Goal: Communication & Community: Answer question/provide support

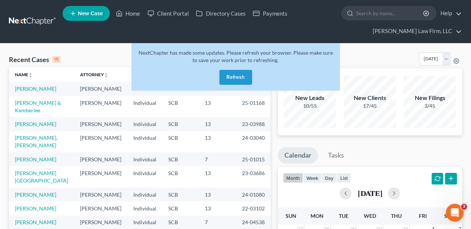
click at [233, 78] on button "Refresh" at bounding box center [235, 77] width 33 height 15
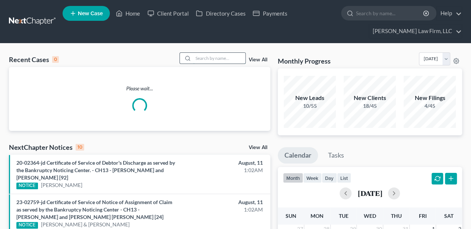
click at [214, 57] on input "search" at bounding box center [219, 58] width 52 height 11
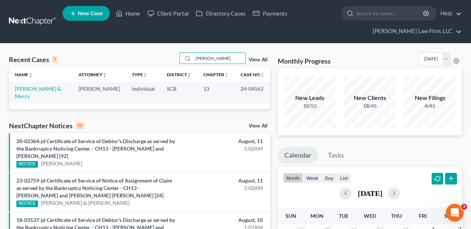
type input "[PERSON_NAME]"
click at [25, 89] on link "[PERSON_NAME] & Mercy" at bounding box center [38, 93] width 46 height 14
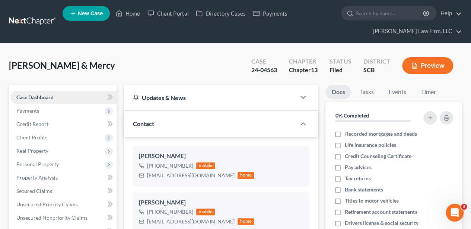
select select "2"
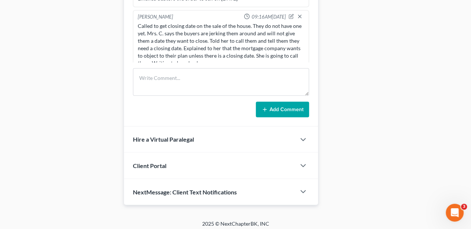
scroll to position [543, 0]
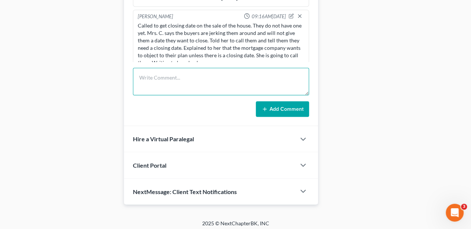
click at [192, 86] on textarea at bounding box center [221, 82] width 176 height 28
click at [176, 81] on textarea at bounding box center [221, 82] width 176 height 28
click at [162, 83] on textarea at bounding box center [221, 82] width 176 height 28
type textarea "Called and told them AP is ready to be signed. They will be here [DATE]."
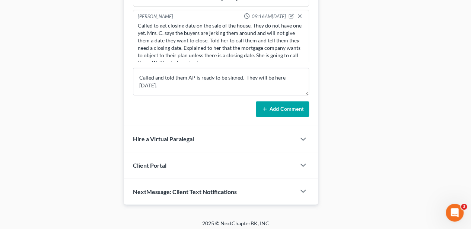
click at [285, 101] on button "Add Comment" at bounding box center [282, 109] width 53 height 16
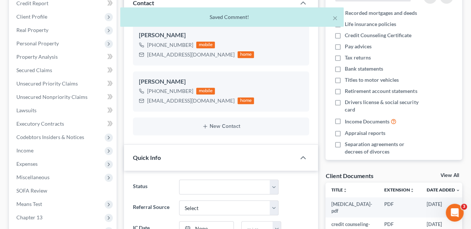
scroll to position [0, 0]
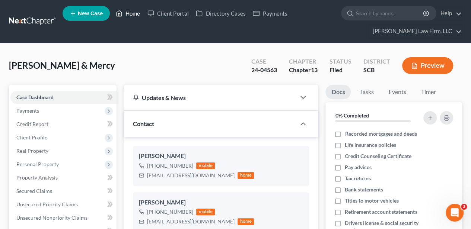
click at [132, 10] on link "Home" at bounding box center [128, 13] width 32 height 13
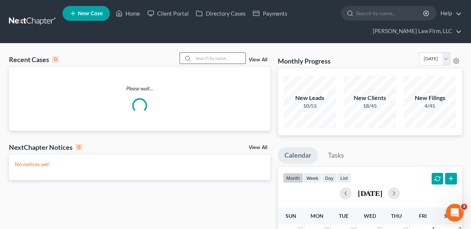
click at [220, 58] on input "search" at bounding box center [219, 58] width 52 height 11
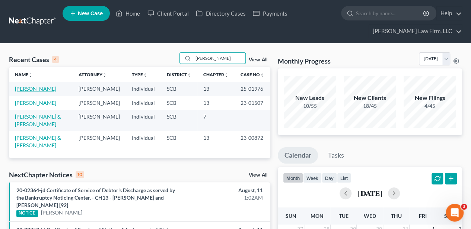
type input "[PERSON_NAME]"
click at [33, 89] on link "[PERSON_NAME]" at bounding box center [35, 89] width 41 height 6
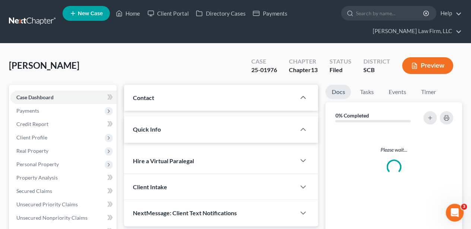
select select "2"
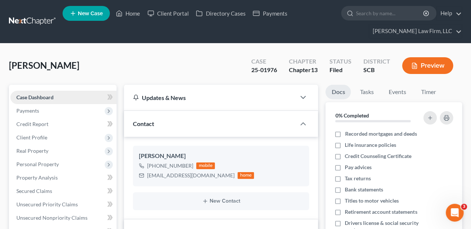
scroll to position [230, 0]
click at [47, 134] on span "Client Profile" at bounding box center [63, 137] width 106 height 13
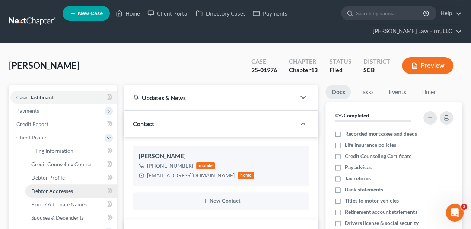
click at [63, 189] on span "Debtor Addresses" at bounding box center [52, 191] width 42 height 6
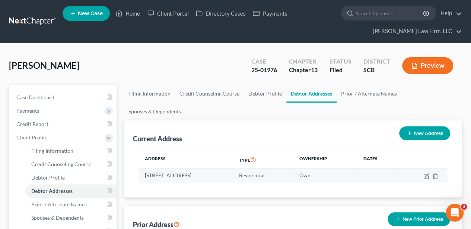
click at [145, 169] on td "[STREET_ADDRESS]" at bounding box center [186, 176] width 94 height 14
click at [147, 169] on td "[STREET_ADDRESS]" at bounding box center [186, 176] width 94 height 14
drag, startPoint x: 144, startPoint y: 157, endPoint x: 236, endPoint y: 160, distance: 91.6
click at [233, 169] on td "[STREET_ADDRESS]" at bounding box center [186, 176] width 94 height 14
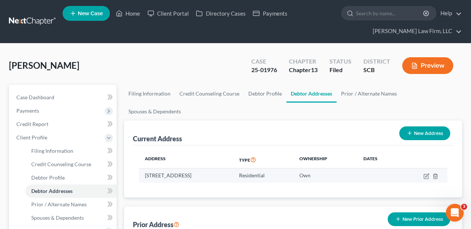
copy td "[STREET_ADDRESS]"
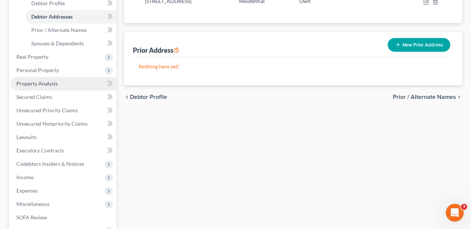
scroll to position [223, 0]
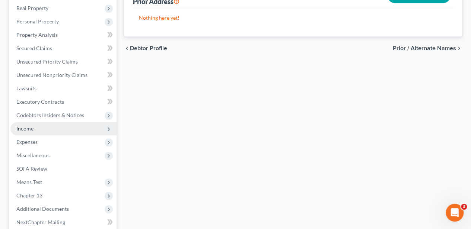
click at [42, 132] on span "Income" at bounding box center [63, 128] width 106 height 13
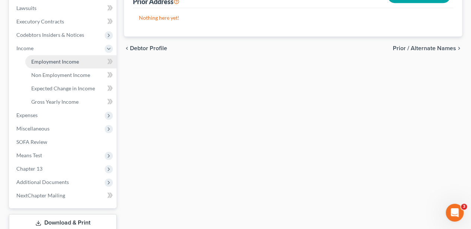
click at [52, 64] on span "Employment Income" at bounding box center [55, 61] width 48 height 6
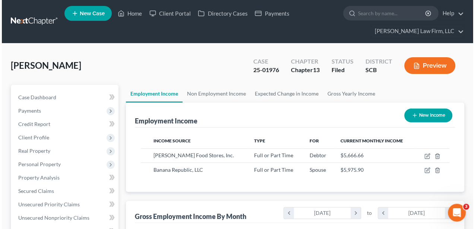
scroll to position [132, 188]
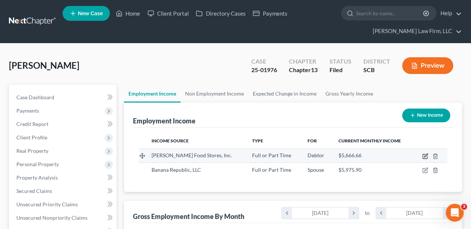
click at [425, 156] on icon "button" at bounding box center [425, 155] width 3 height 3
select select "0"
select select "51"
select select "2"
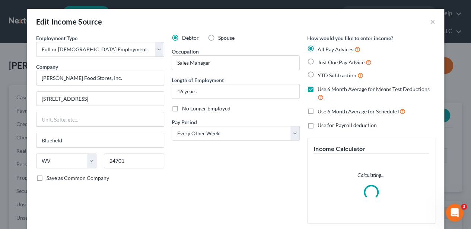
scroll to position [132, 190]
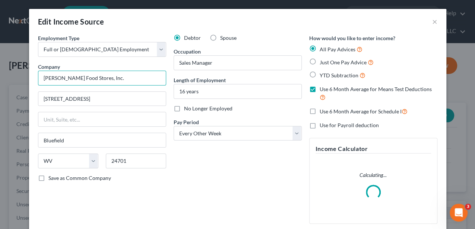
click at [85, 80] on input "[PERSON_NAME] Food Stores, Inc." at bounding box center [102, 78] width 128 height 15
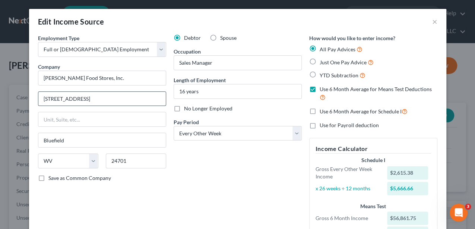
drag, startPoint x: 83, startPoint y: 99, endPoint x: 41, endPoint y: 94, distance: 42.8
click at [41, 94] on input "[STREET_ADDRESS]" at bounding box center [101, 99] width 127 height 14
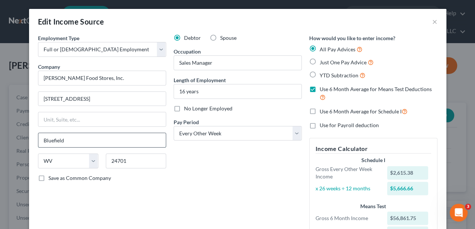
drag, startPoint x: 73, startPoint y: 141, endPoint x: 39, endPoint y: 140, distance: 34.6
click at [39, 140] on input "Bluefield" at bounding box center [101, 140] width 127 height 14
click at [433, 21] on button "×" at bounding box center [434, 21] width 5 height 9
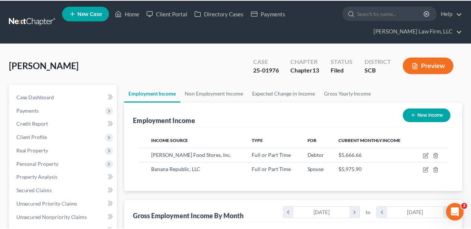
scroll to position [372030, 371974]
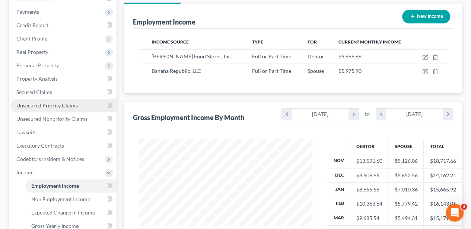
click at [64, 103] on span "Unsecured Priority Claims" at bounding box center [46, 105] width 61 height 6
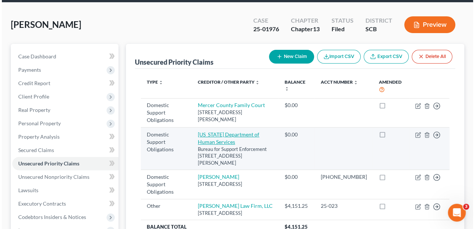
scroll to position [49, 0]
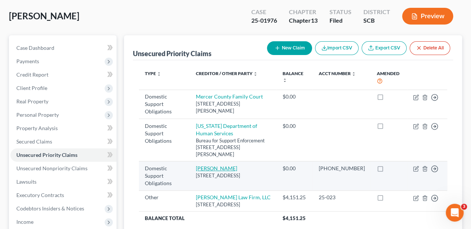
drag, startPoint x: 255, startPoint y: 167, endPoint x: 203, endPoint y: 156, distance: 52.6
click at [203, 162] on td "[PERSON_NAME] [STREET_ADDRESS]" at bounding box center [233, 176] width 87 height 29
copy td "[PERSON_NAME] [STREET_ADDRESS]"
click at [258, 172] on div "[STREET_ADDRESS]" at bounding box center [233, 175] width 75 height 7
click at [416, 167] on icon "button" at bounding box center [416, 168] width 3 height 3
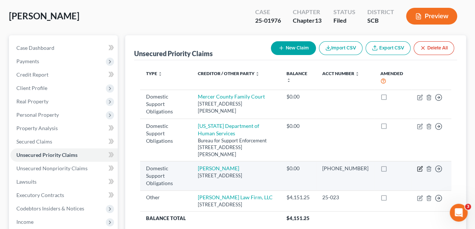
select select "28"
select select "0"
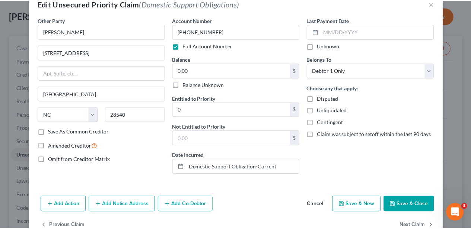
scroll to position [25, 0]
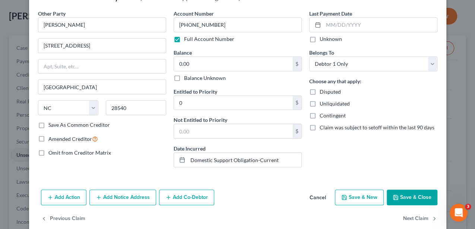
click at [319, 191] on button "Cancel" at bounding box center [317, 198] width 28 height 15
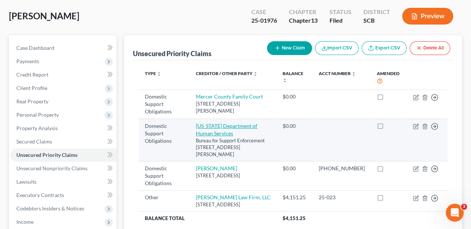
click at [245, 123] on link "[US_STATE] Department of Human Services" at bounding box center [226, 130] width 61 height 14
select select "51"
select select "0"
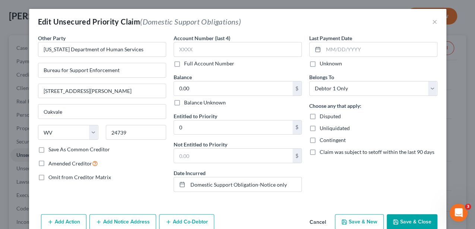
click at [316, 220] on button "Cancel" at bounding box center [317, 222] width 28 height 15
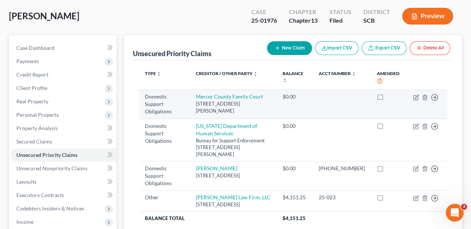
click at [238, 99] on td "Mercer County Family Court [STREET_ADDRESS][PERSON_NAME]" at bounding box center [233, 104] width 87 height 29
click at [238, 98] on link "Mercer County Family Court" at bounding box center [229, 96] width 67 height 6
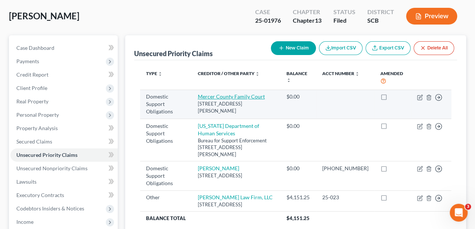
select select "51"
select select "0"
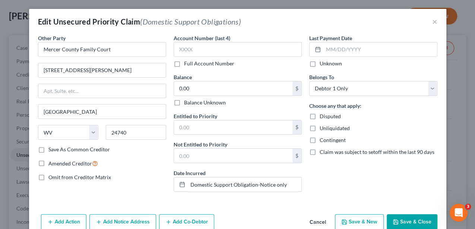
click at [314, 223] on button "Cancel" at bounding box center [317, 222] width 28 height 15
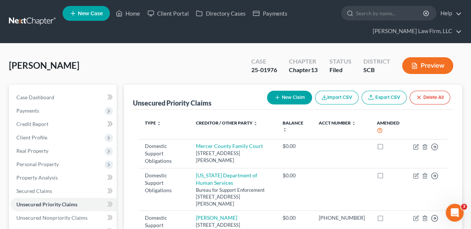
scroll to position [0, 0]
click at [57, 95] on link "Case Dashboard" at bounding box center [63, 97] width 106 height 13
select select "2"
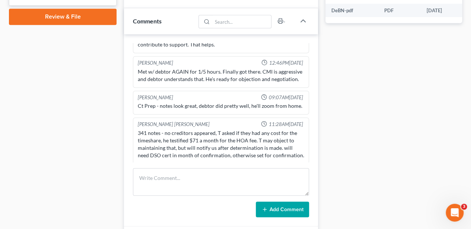
scroll to position [397, 0]
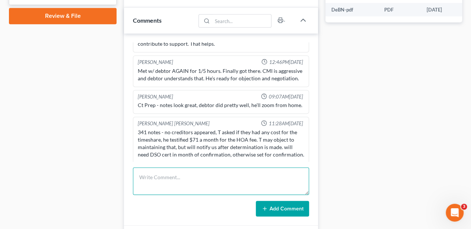
click at [206, 181] on textarea at bounding box center [221, 181] width 176 height 28
type textarea "Called and told him to stop by to sign DSO. Here will be here [DATE] or [DATE]."
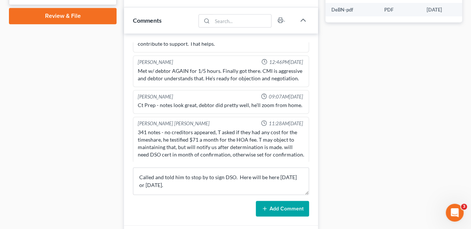
click at [278, 201] on button "Add Comment" at bounding box center [282, 209] width 53 height 16
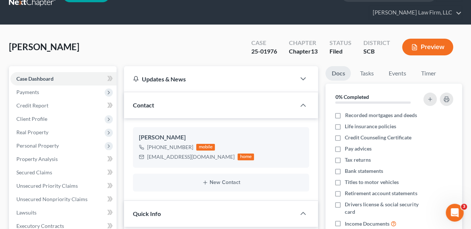
scroll to position [0, 0]
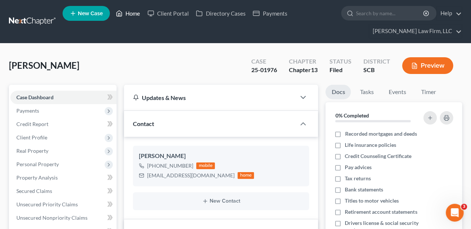
click at [132, 11] on link "Home" at bounding box center [128, 13] width 32 height 13
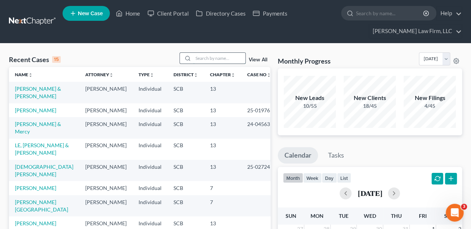
click at [229, 59] on input "search" at bounding box center [219, 58] width 52 height 11
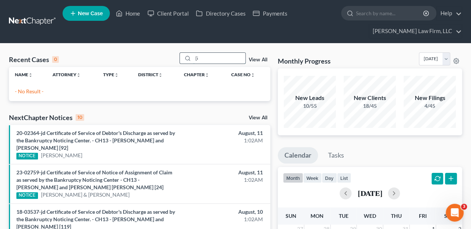
type input "["
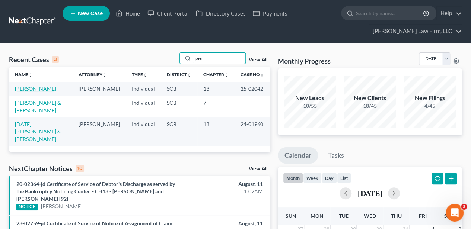
type input "pier"
click at [25, 88] on link "[PERSON_NAME]" at bounding box center [35, 89] width 41 height 6
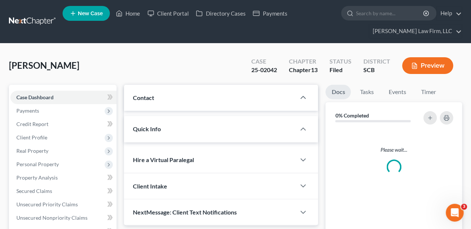
select select "2"
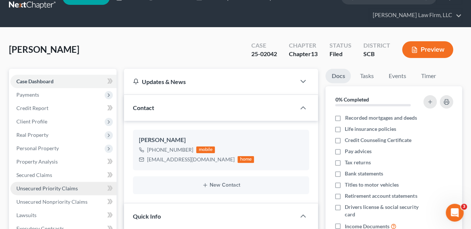
scroll to position [25, 0]
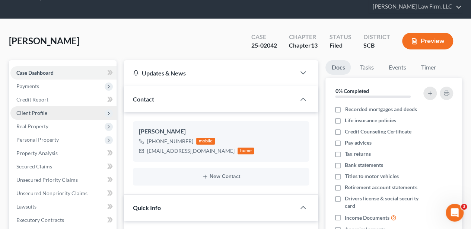
click at [56, 114] on span "Client Profile" at bounding box center [63, 112] width 106 height 13
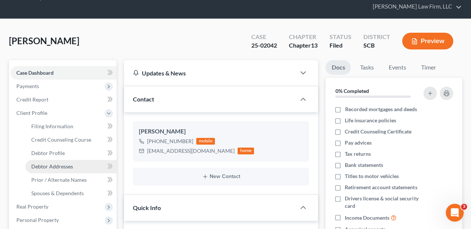
click at [67, 167] on span "Debtor Addresses" at bounding box center [52, 166] width 42 height 6
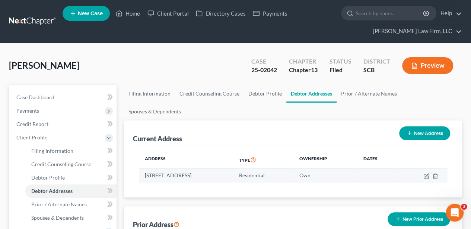
drag, startPoint x: 144, startPoint y: 156, endPoint x: 237, endPoint y: 161, distance: 92.8
click at [233, 169] on td "[STREET_ADDRESS]" at bounding box center [186, 176] width 94 height 14
copy td "[STREET_ADDRESS]"
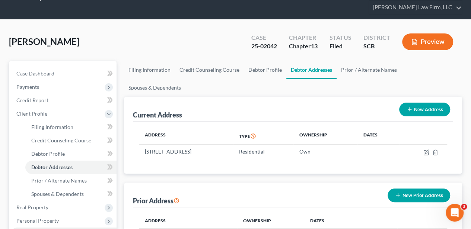
scroll to position [99, 0]
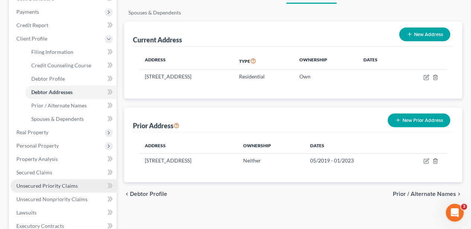
click at [66, 181] on link "Unsecured Priority Claims" at bounding box center [63, 185] width 106 height 13
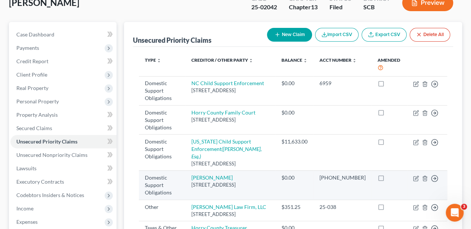
scroll to position [74, 0]
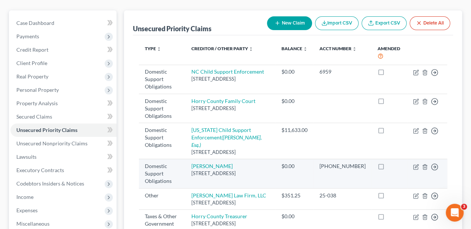
drag, startPoint x: 222, startPoint y: 164, endPoint x: 205, endPoint y: 149, distance: 22.4
click at [205, 159] on td "[PERSON_NAME] [STREET_ADDRESS]" at bounding box center [230, 173] width 90 height 29
copy td "[PERSON_NAME] [STREET_ADDRESS]"
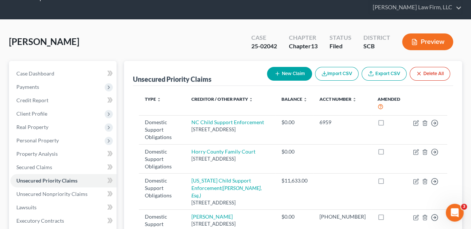
scroll to position [0, 0]
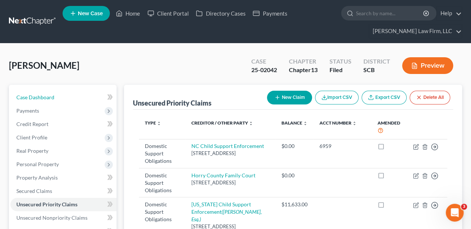
drag, startPoint x: 73, startPoint y: 93, endPoint x: 83, endPoint y: 89, distance: 10.5
click at [73, 93] on link "Case Dashboard" at bounding box center [63, 97] width 106 height 13
select select "2"
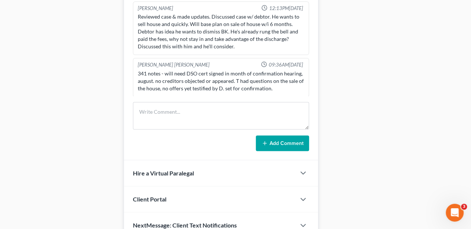
scroll to position [496, 0]
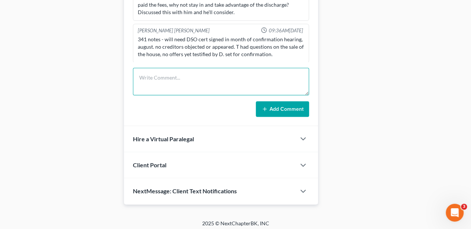
click at [166, 79] on textarea at bounding box center [221, 82] width 176 height 28
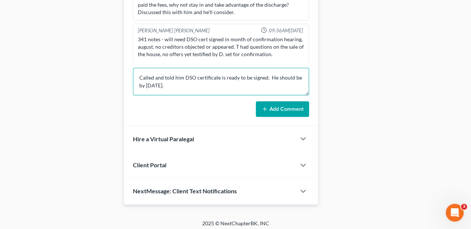
type textarea "Called and told him DSO certificate is ready to be signed. He should be by [DAT…"
drag, startPoint x: 283, startPoint y: 104, endPoint x: 286, endPoint y: 101, distance: 4.0
click at [284, 104] on button "Add Comment" at bounding box center [282, 109] width 53 height 16
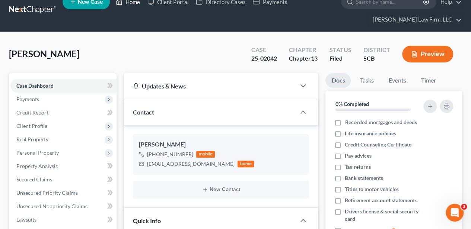
scroll to position [0, 0]
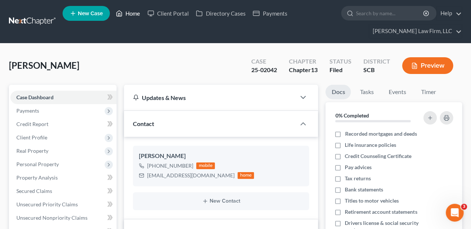
drag, startPoint x: 134, startPoint y: 16, endPoint x: 141, endPoint y: 15, distance: 7.5
click at [134, 16] on link "Home" at bounding box center [128, 13] width 32 height 13
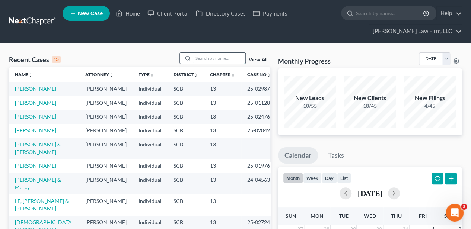
click at [210, 55] on input "search" at bounding box center [219, 58] width 52 height 11
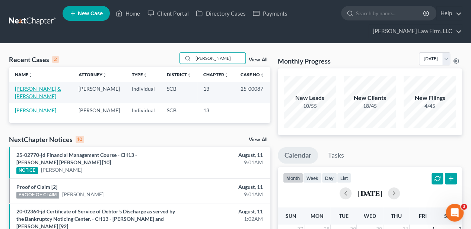
type input "[PERSON_NAME]"
click at [44, 88] on link "[PERSON_NAME] & [PERSON_NAME]" at bounding box center [38, 93] width 46 height 14
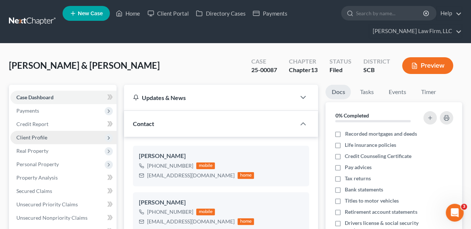
select select "2"
click at [40, 136] on span "Client Profile" at bounding box center [31, 137] width 31 height 6
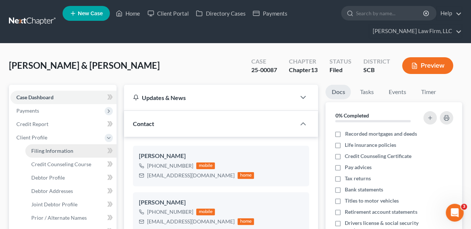
click at [47, 149] on span "Filing Information" at bounding box center [52, 151] width 42 height 6
select select "1"
select select "3"
select select "0"
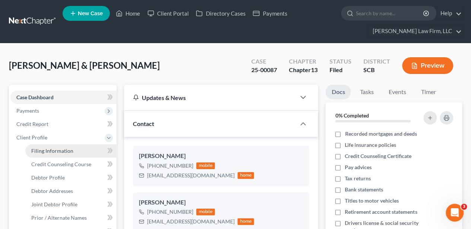
select select "42"
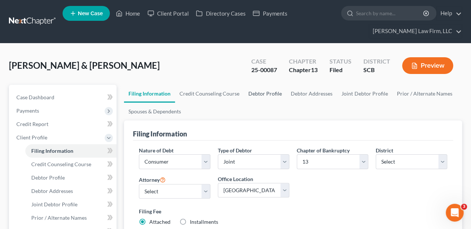
click at [259, 95] on link "Debtor Profile" at bounding box center [265, 94] width 42 height 18
select select "1"
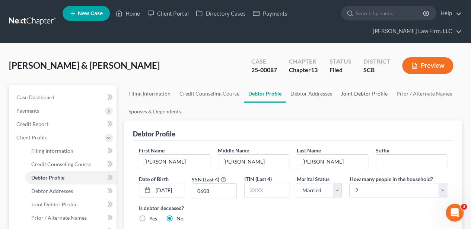
click at [355, 97] on link "Joint Debtor Profile" at bounding box center [363, 94] width 55 height 18
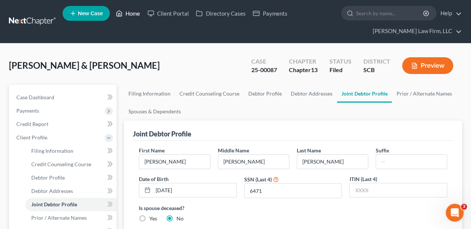
click at [133, 13] on link "Home" at bounding box center [128, 13] width 32 height 13
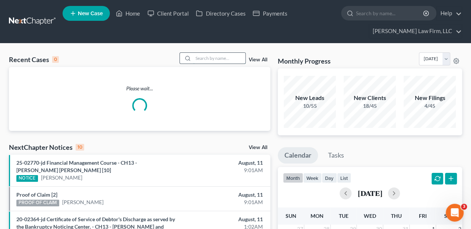
click at [210, 56] on input "search" at bounding box center [219, 58] width 52 height 11
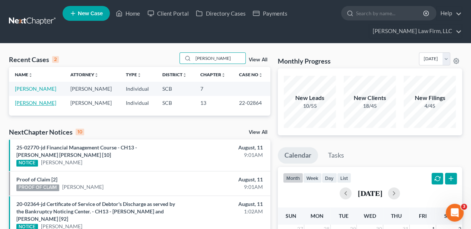
type input "[PERSON_NAME]"
click at [49, 102] on link "[PERSON_NAME]" at bounding box center [35, 103] width 41 height 6
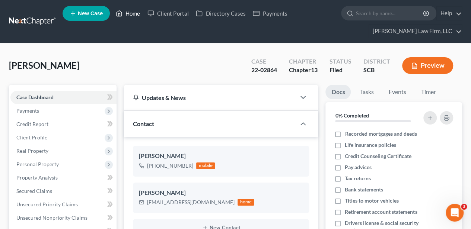
click at [119, 16] on polyline at bounding box center [119, 14] width 2 height 3
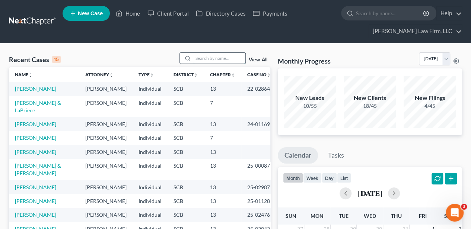
click at [199, 55] on input "search" at bounding box center [219, 58] width 52 height 11
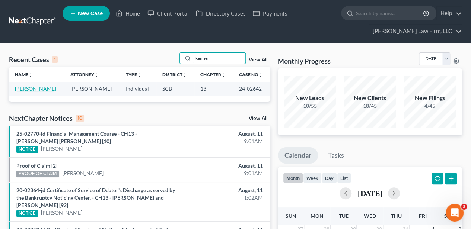
type input "kenner"
click at [28, 91] on link "[PERSON_NAME]" at bounding box center [35, 89] width 41 height 6
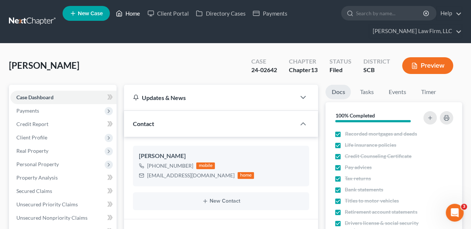
click at [133, 16] on link "Home" at bounding box center [128, 13] width 32 height 13
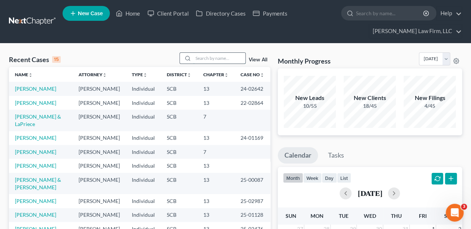
click at [207, 61] on input "search" at bounding box center [219, 58] width 52 height 11
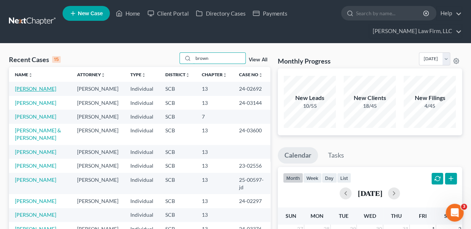
type input "brown"
click at [33, 88] on link "[PERSON_NAME]" at bounding box center [35, 89] width 41 height 6
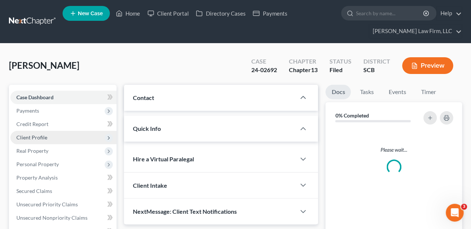
select select "3"
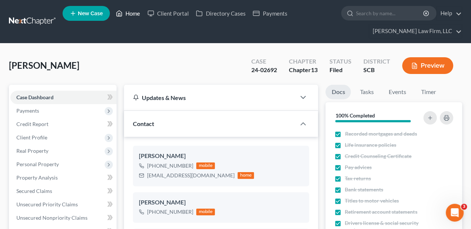
click at [128, 14] on link "Home" at bounding box center [128, 13] width 32 height 13
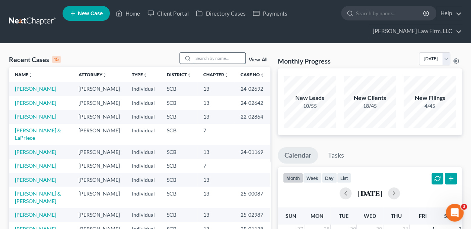
click at [195, 60] on input "search" at bounding box center [219, 58] width 52 height 11
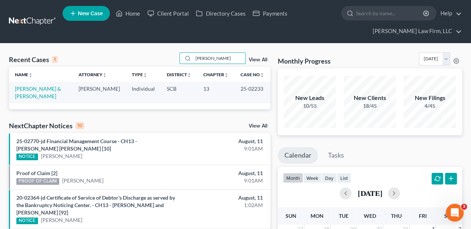
type input "[PERSON_NAME]"
click at [27, 91] on link "[PERSON_NAME] & [PERSON_NAME]" at bounding box center [38, 93] width 46 height 14
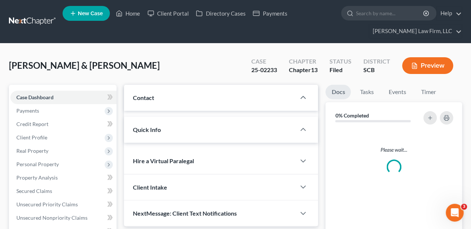
select select "2"
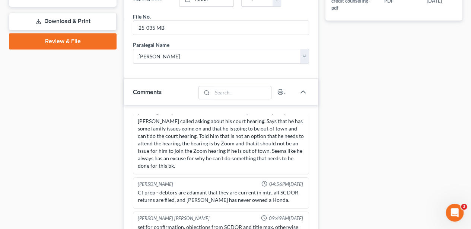
scroll to position [447, 0]
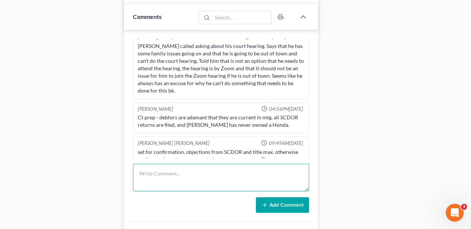
click at [156, 173] on textarea at bounding box center [221, 178] width 176 height 28
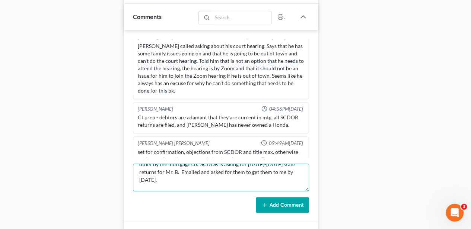
scroll to position [25, 0]
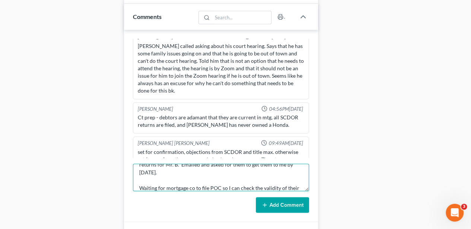
type textarea "2 [PERSON_NAME] filed in case-one by [PERSON_NAME] and the other by the mortgag…"
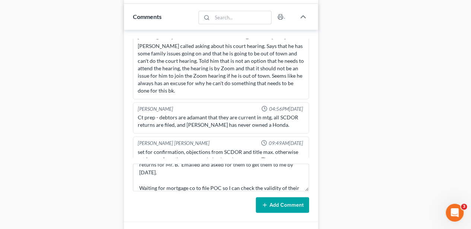
click at [284, 197] on button "Add Comment" at bounding box center [282, 205] width 53 height 16
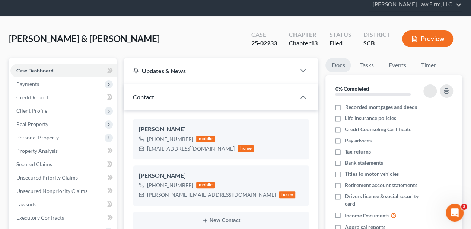
scroll to position [0, 0]
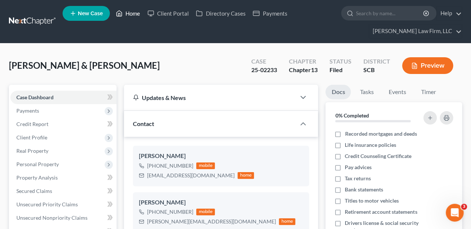
drag, startPoint x: 134, startPoint y: 10, endPoint x: 149, endPoint y: 28, distance: 23.5
click at [134, 10] on link "Home" at bounding box center [128, 13] width 32 height 13
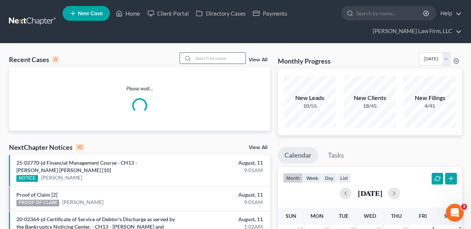
click at [201, 54] on input "search" at bounding box center [219, 58] width 52 height 11
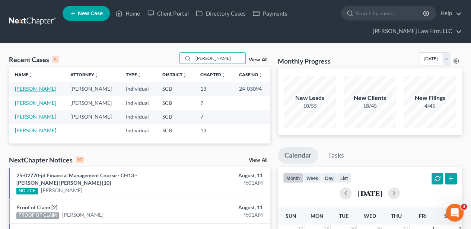
type input "[PERSON_NAME]"
click at [39, 87] on link "[PERSON_NAME]" at bounding box center [35, 89] width 41 height 6
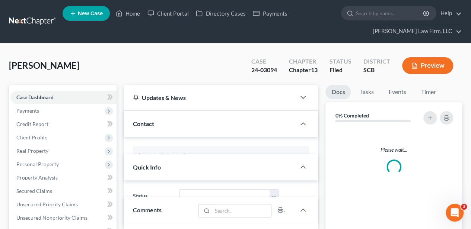
select select "2"
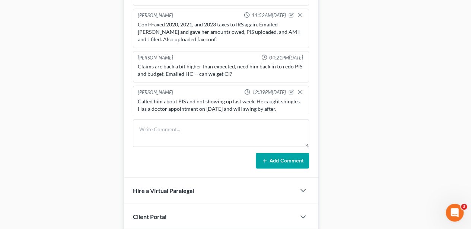
scroll to position [447, 0]
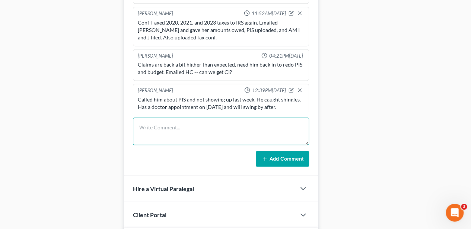
click at [175, 128] on textarea at bounding box center [221, 132] width 176 height 28
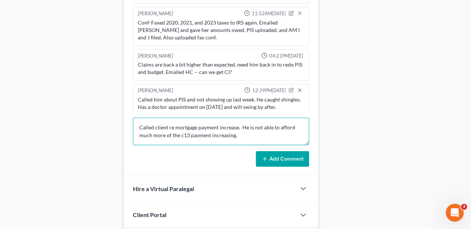
click at [242, 131] on textarea "Called client re mortgage payment increase. He is not able to afford much more …" at bounding box center [221, 132] width 176 height 28
type textarea "Called client re mortgage payment increase. He is not able to afford much more …"
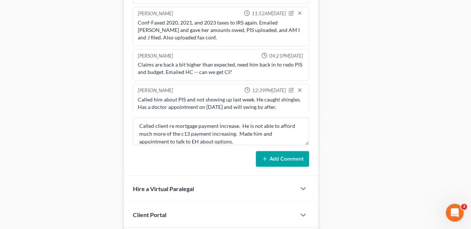
click at [293, 151] on button "Add Comment" at bounding box center [282, 159] width 53 height 16
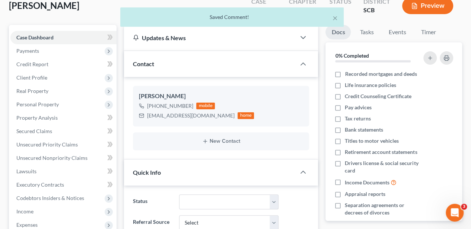
scroll to position [0, 0]
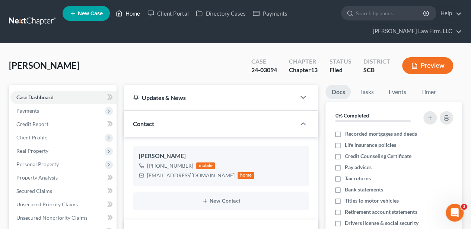
click at [121, 16] on icon at bounding box center [119, 14] width 5 height 6
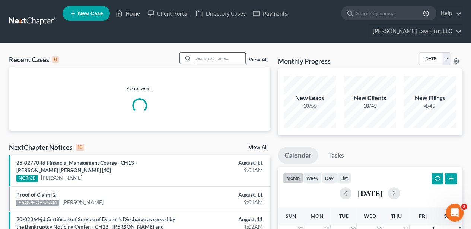
click at [199, 54] on input "search" at bounding box center [219, 58] width 52 height 11
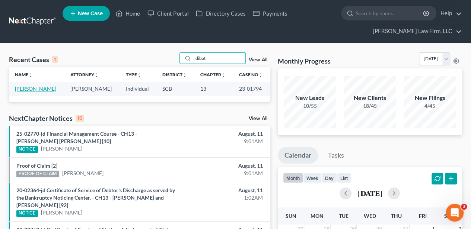
type input "dibat"
click at [40, 89] on link "[PERSON_NAME]" at bounding box center [35, 89] width 41 height 6
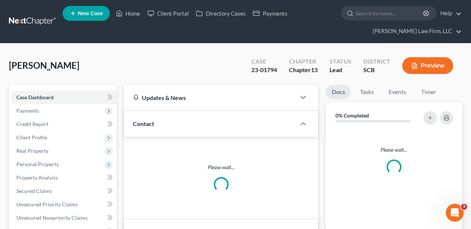
select select "2"
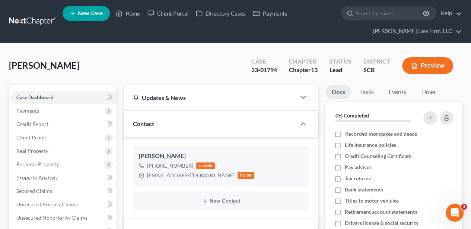
scroll to position [537, 0]
click at [45, 135] on span "Client Profile" at bounding box center [31, 137] width 31 height 6
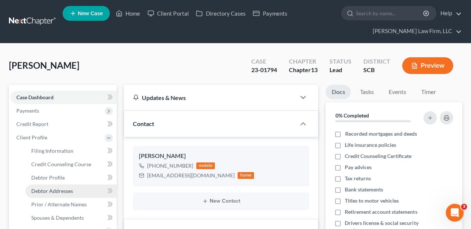
click at [63, 193] on span "Debtor Addresses" at bounding box center [52, 191] width 42 height 6
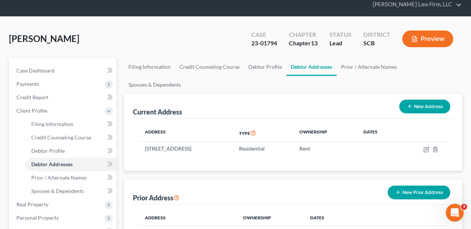
scroll to position [25, 0]
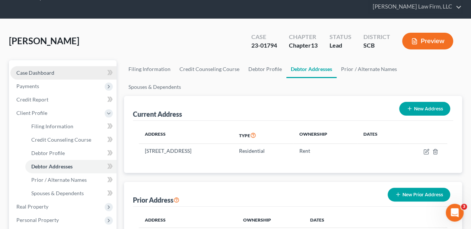
click at [39, 70] on span "Case Dashboard" at bounding box center [35, 73] width 38 height 6
select select "2"
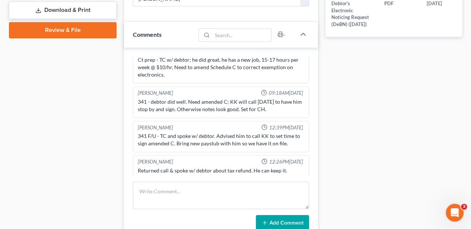
scroll to position [447, 0]
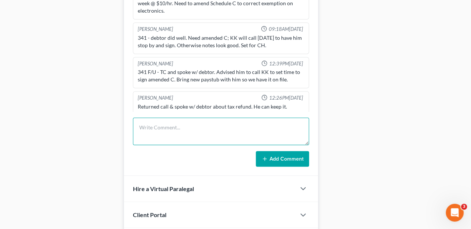
click at [198, 135] on textarea at bounding box center [221, 132] width 176 height 28
click at [174, 126] on textarea at bounding box center [221, 132] width 176 height 28
type textarea "UPDATED ADDRESS: [STREET_ADDRESS][PERSON_NAME]"
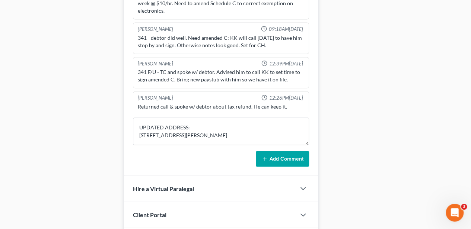
click at [273, 152] on button "Add Comment" at bounding box center [282, 159] width 53 height 16
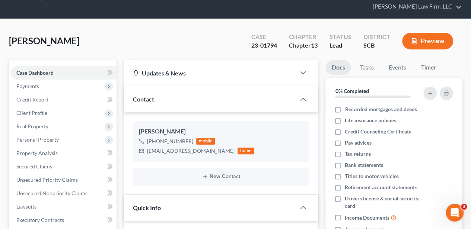
scroll to position [0, 0]
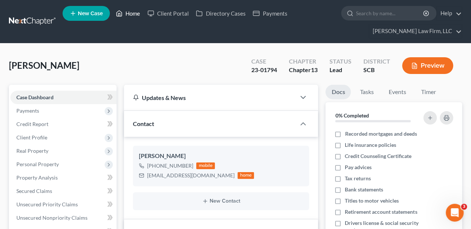
click at [130, 16] on link "Home" at bounding box center [128, 13] width 32 height 13
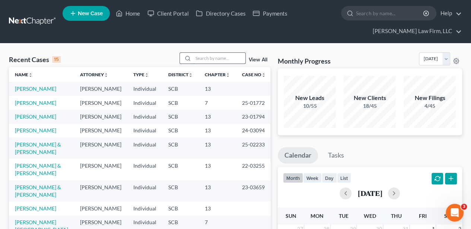
click at [231, 57] on input "search" at bounding box center [219, 58] width 52 height 11
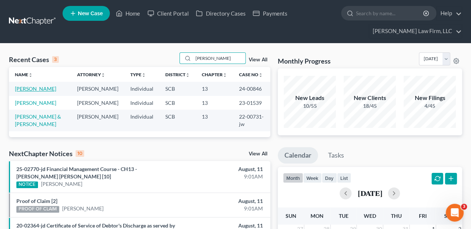
type input "[PERSON_NAME]"
click at [41, 89] on link "[PERSON_NAME]" at bounding box center [35, 89] width 41 height 6
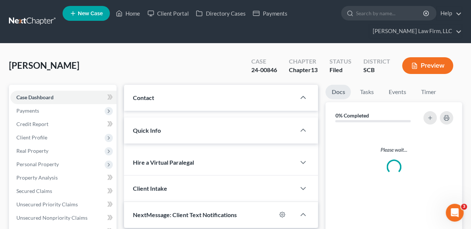
select select "2"
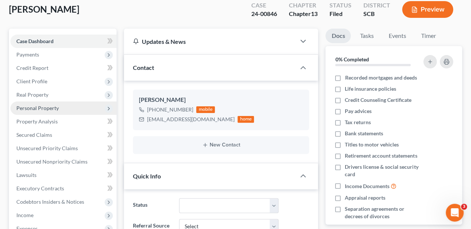
scroll to position [74, 0]
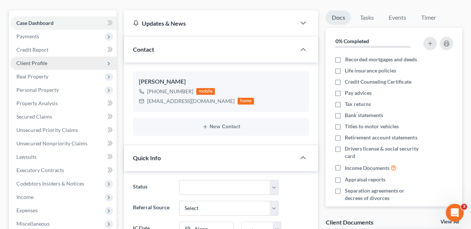
click at [46, 61] on span "Client Profile" at bounding box center [31, 63] width 31 height 6
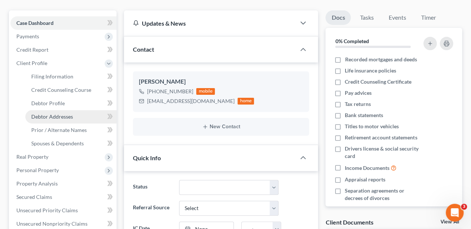
click at [64, 115] on span "Debtor Addresses" at bounding box center [52, 117] width 42 height 6
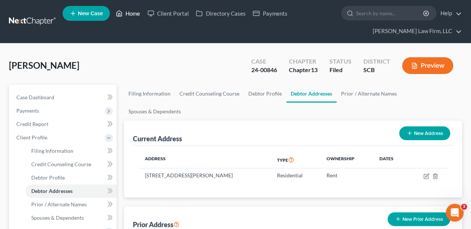
click at [125, 9] on link "Home" at bounding box center [128, 13] width 32 height 13
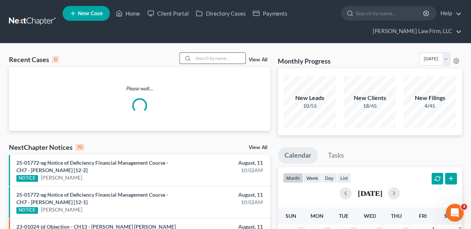
click at [224, 57] on input "search" at bounding box center [219, 58] width 52 height 11
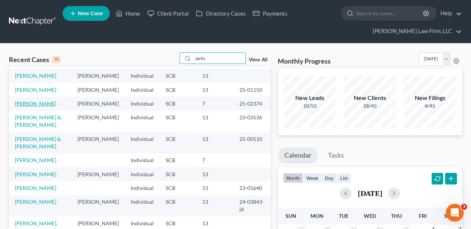
scroll to position [25, 0]
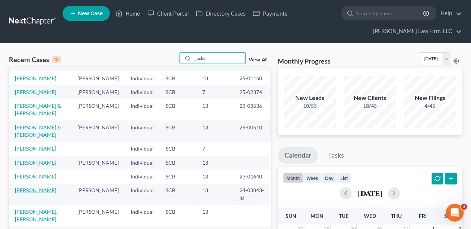
type input "jacks"
click at [47, 194] on link "[PERSON_NAME]" at bounding box center [35, 190] width 41 height 6
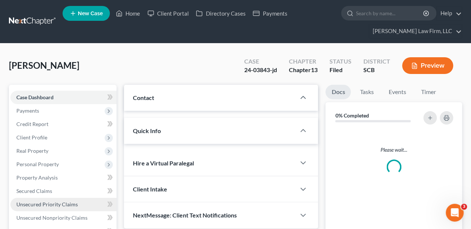
select select "0"
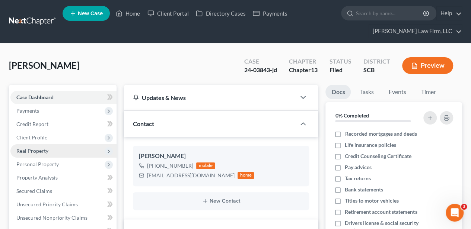
scroll to position [488, 0]
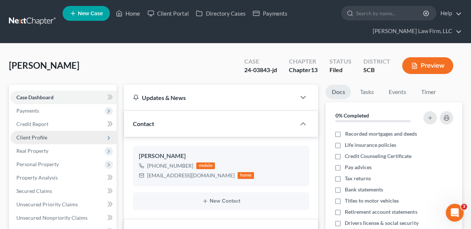
click at [38, 136] on span "Client Profile" at bounding box center [31, 137] width 31 height 6
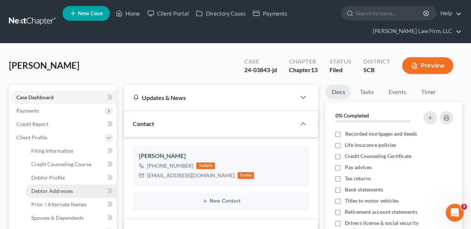
click at [65, 191] on span "Debtor Addresses" at bounding box center [52, 191] width 42 height 6
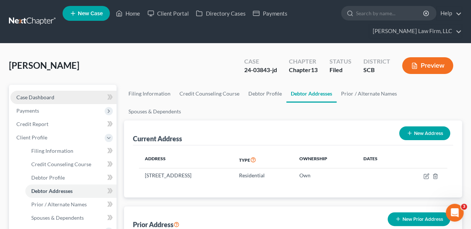
click at [51, 92] on link "Case Dashboard" at bounding box center [63, 97] width 106 height 13
select select "0"
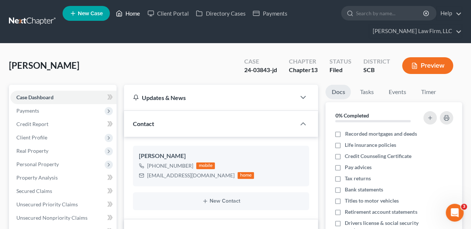
click at [127, 16] on link "Home" at bounding box center [128, 13] width 32 height 13
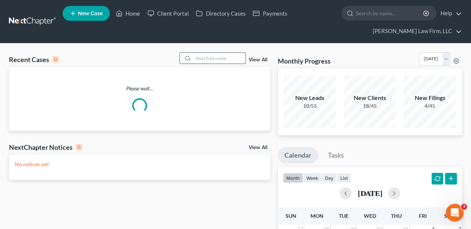
click at [223, 56] on input "search" at bounding box center [219, 58] width 52 height 11
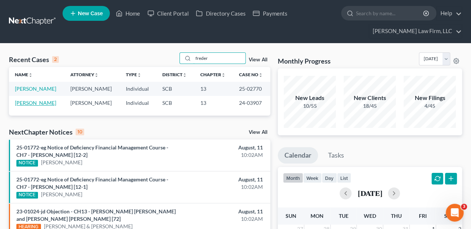
type input "freder"
click at [41, 101] on link "[PERSON_NAME]" at bounding box center [35, 103] width 41 height 6
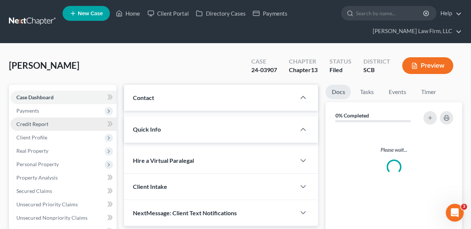
select select "2"
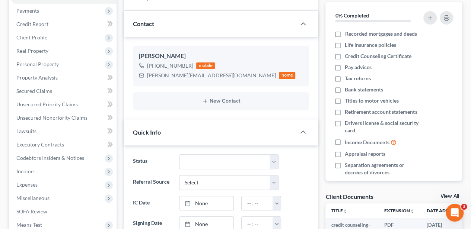
scroll to position [49, 0]
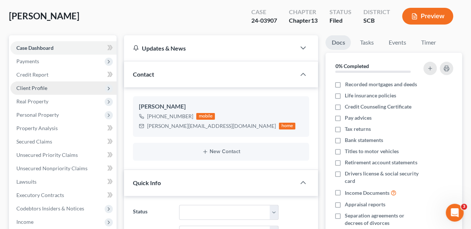
click at [47, 87] on span "Client Profile" at bounding box center [63, 88] width 106 height 13
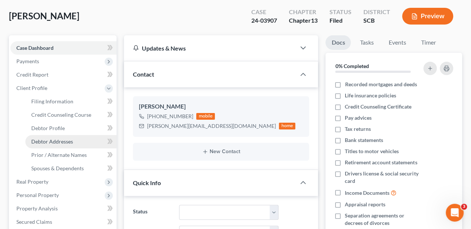
click at [66, 136] on link "Debtor Addresses" at bounding box center [70, 141] width 91 height 13
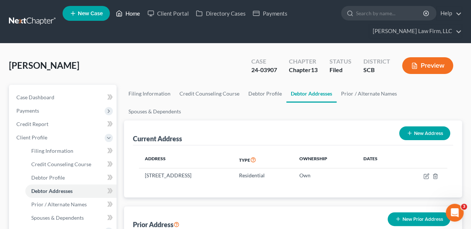
click at [132, 14] on link "Home" at bounding box center [128, 13] width 32 height 13
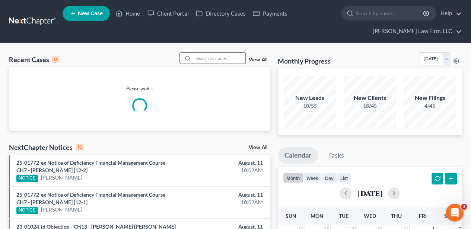
click at [211, 57] on input "search" at bounding box center [219, 58] width 52 height 11
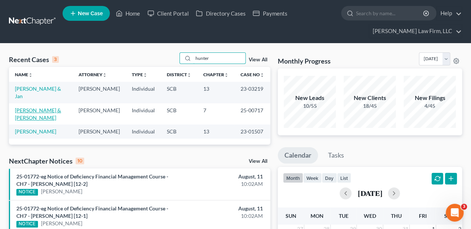
type input "hunter"
click at [27, 107] on link "[PERSON_NAME] & [PERSON_NAME]" at bounding box center [38, 114] width 46 height 14
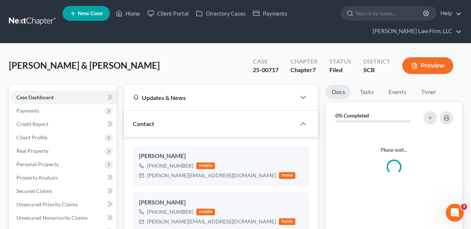
select select "2"
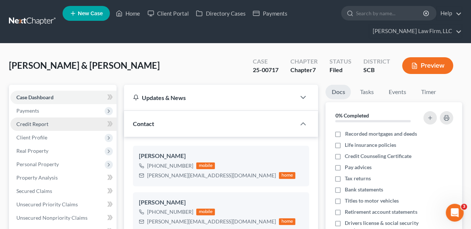
scroll to position [6, 0]
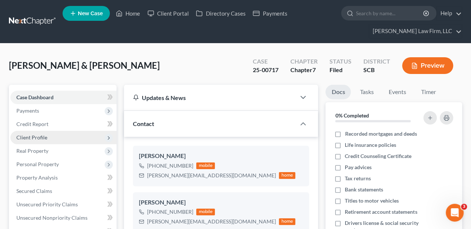
click at [34, 135] on span "Client Profile" at bounding box center [31, 137] width 31 height 6
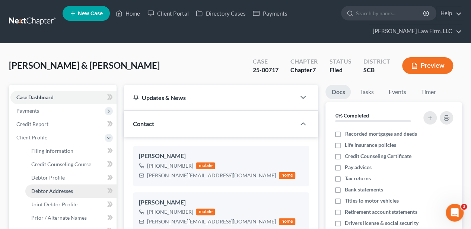
click at [53, 190] on span "Debtor Addresses" at bounding box center [52, 191] width 42 height 6
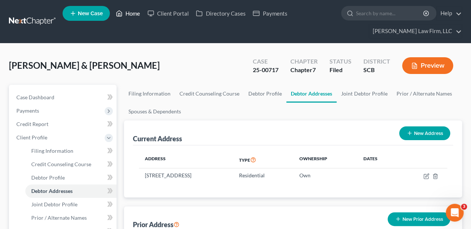
click at [135, 11] on link "Home" at bounding box center [128, 13] width 32 height 13
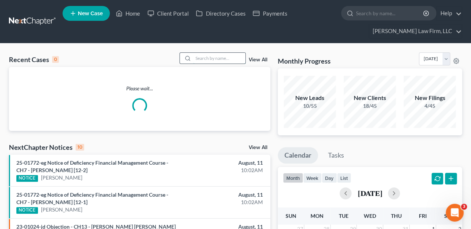
click at [210, 57] on input "search" at bounding box center [219, 58] width 52 height 11
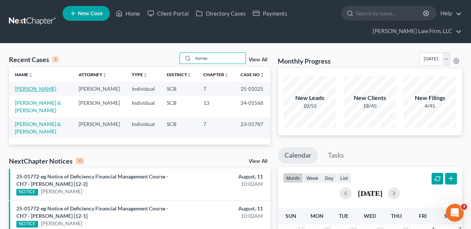
type input "forres"
click at [42, 86] on link "[PERSON_NAME]" at bounding box center [35, 89] width 41 height 6
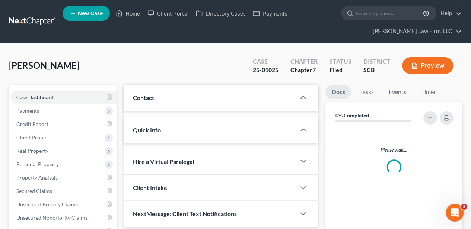
select select "2"
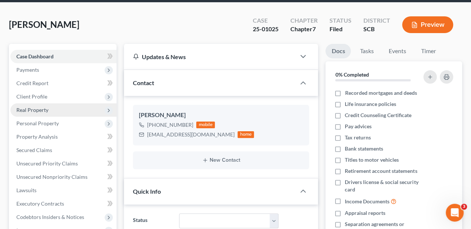
scroll to position [49, 0]
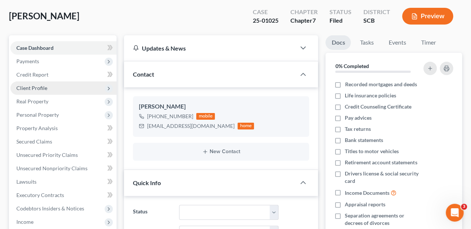
click at [56, 86] on span "Client Profile" at bounding box center [63, 88] width 106 height 13
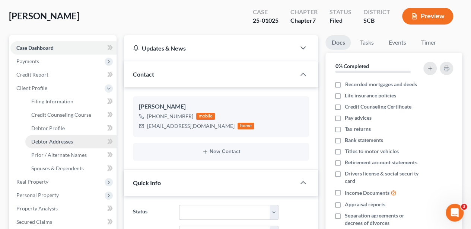
click at [63, 141] on span "Debtor Addresses" at bounding box center [52, 141] width 42 height 6
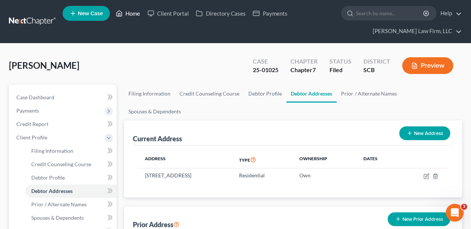
drag, startPoint x: 135, startPoint y: 15, endPoint x: 186, endPoint y: 29, distance: 53.5
click at [135, 15] on link "Home" at bounding box center [128, 13] width 32 height 13
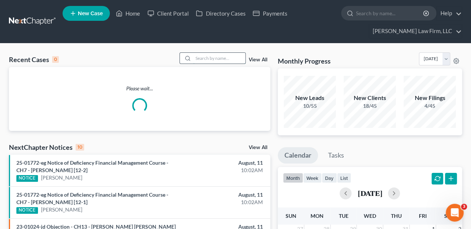
click at [215, 56] on input "search" at bounding box center [219, 58] width 52 height 11
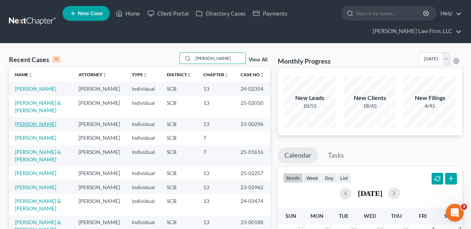
type input "[PERSON_NAME]"
click at [33, 124] on link "[PERSON_NAME]" at bounding box center [35, 124] width 41 height 6
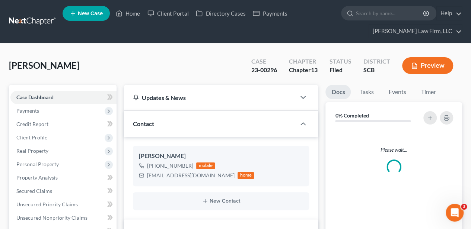
select select "2"
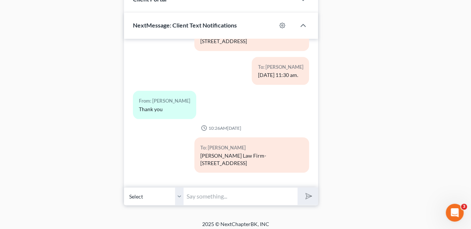
scroll to position [663, 0]
click at [205, 192] on input "text" at bounding box center [240, 195] width 114 height 18
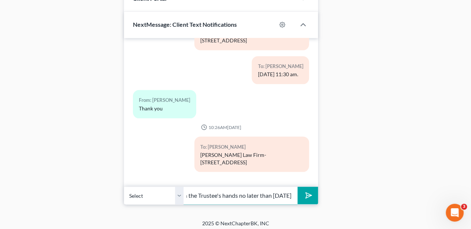
scroll to position [0, 57]
type input "$4,725.00 must be in the Trustee's hands no later than [DATE]"
click at [297, 187] on button "submit" at bounding box center [307, 195] width 20 height 17
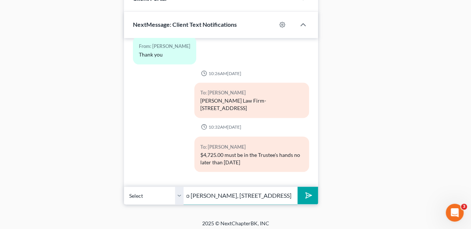
scroll to position [0, 105]
type input "Please send cashiers check to [PERSON_NAME], [STREET_ADDRESS]"
click at [312, 191] on icon "submit" at bounding box center [307, 195] width 10 height 10
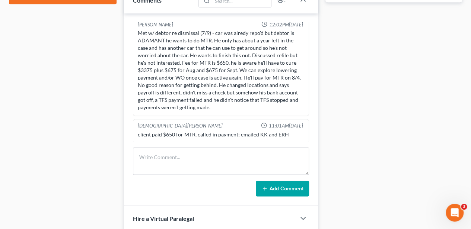
scroll to position [415, 0]
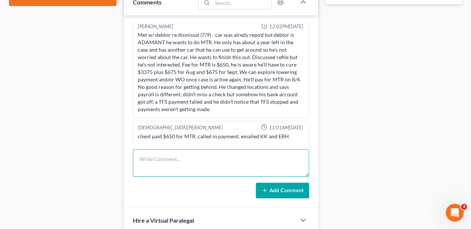
click at [196, 161] on textarea at bounding box center [221, 163] width 176 height 28
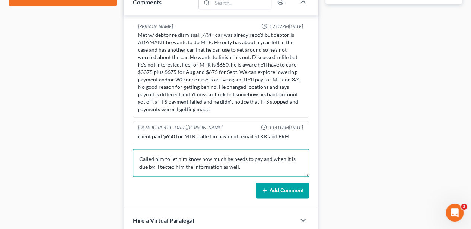
type textarea "Called him to let him know how much he needs to pay and when it is due by. I te…"
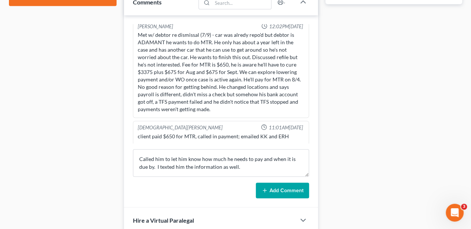
click at [270, 186] on button "Add Comment" at bounding box center [282, 191] width 53 height 16
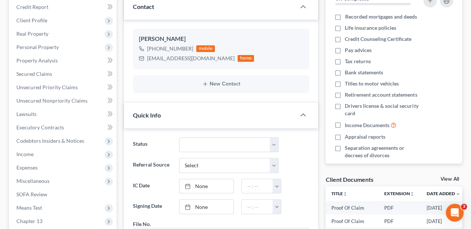
scroll to position [0, 0]
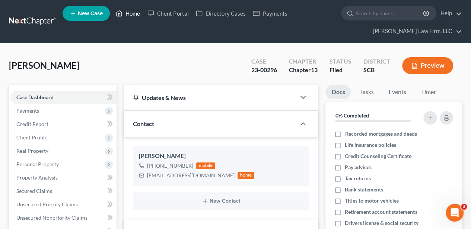
click at [132, 12] on link "Home" at bounding box center [128, 13] width 32 height 13
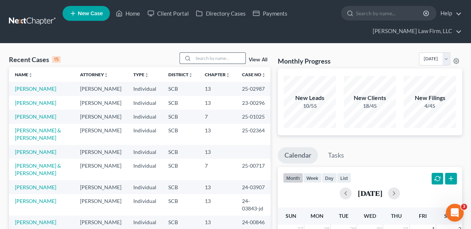
click at [219, 57] on input "search" at bounding box center [219, 58] width 52 height 11
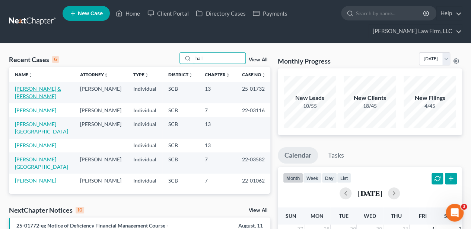
type input "hall"
click at [25, 88] on link "[PERSON_NAME] & [PERSON_NAME]" at bounding box center [38, 93] width 46 height 14
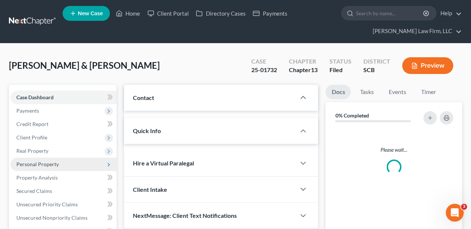
select select "2"
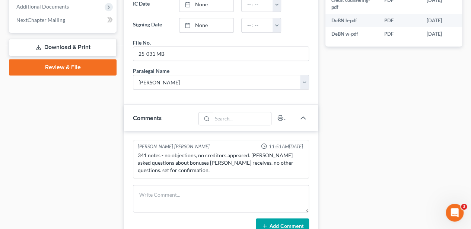
scroll to position [372, 0]
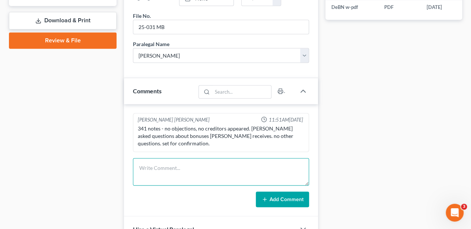
click at [161, 170] on textarea at bounding box center [221, 172] width 176 height 28
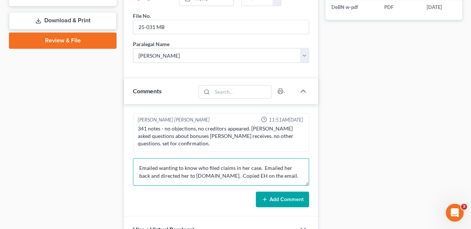
type textarea "Emailed wanting to know who filed claims in her case. Emailed her back and dire…"
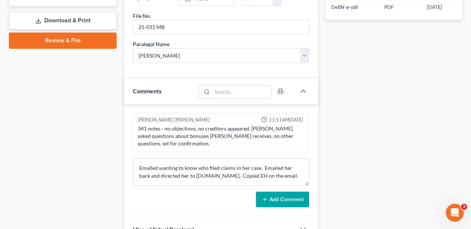
click at [263, 192] on button "Add Comment" at bounding box center [282, 200] width 53 height 16
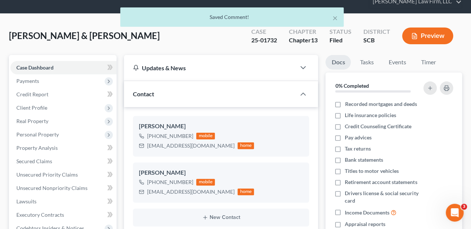
scroll to position [0, 0]
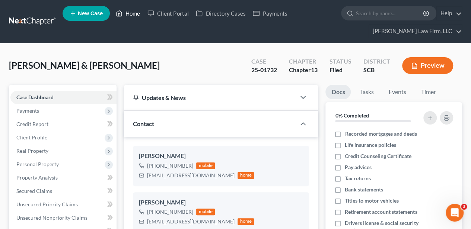
click at [132, 15] on link "Home" at bounding box center [128, 13] width 32 height 13
